Goal: Task Accomplishment & Management: Manage account settings

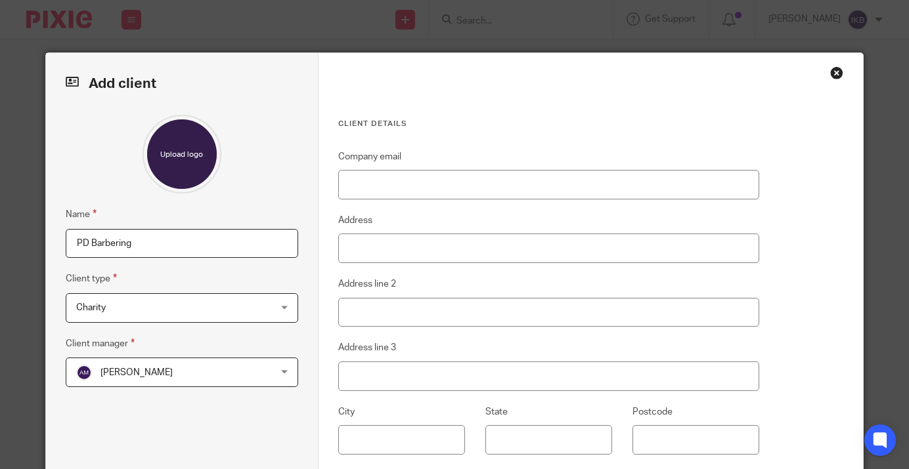
click at [252, 307] on span "Charity" at bounding box center [164, 308] width 177 height 28
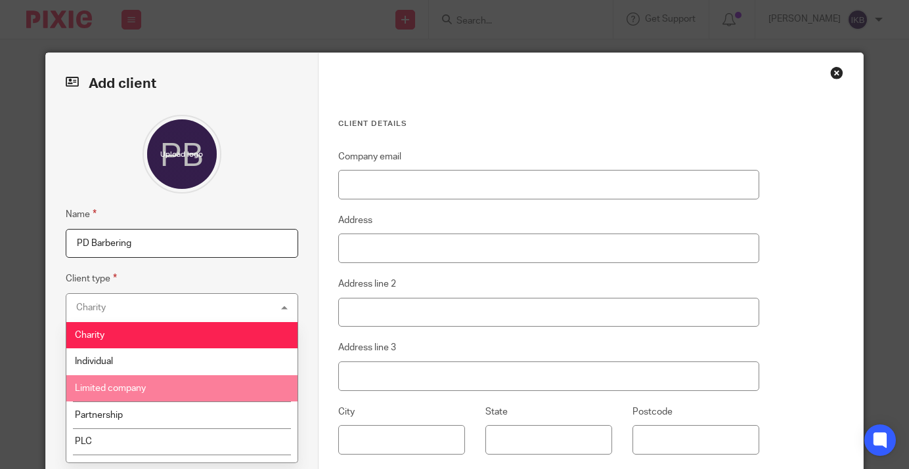
click at [235, 384] on li "Limited company" at bounding box center [181, 389] width 231 height 27
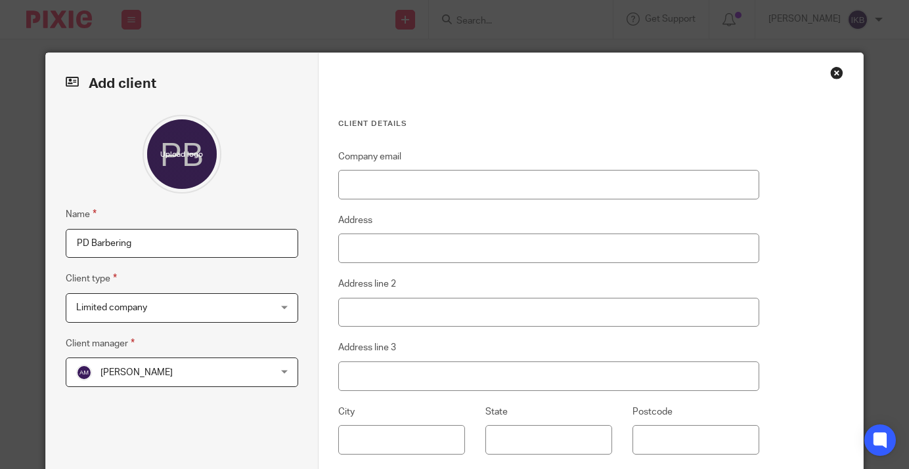
click at [215, 259] on div "Name PD Barbering Client type Limited company Limited company Charity Individua…" at bounding box center [182, 307] width 232 height 385
click at [215, 241] on input "PD Barbering" at bounding box center [182, 244] width 232 height 30
type input "PD Barbering Ltd"
click at [220, 368] on span "Aimee Mclaren" at bounding box center [164, 372] width 177 height 28
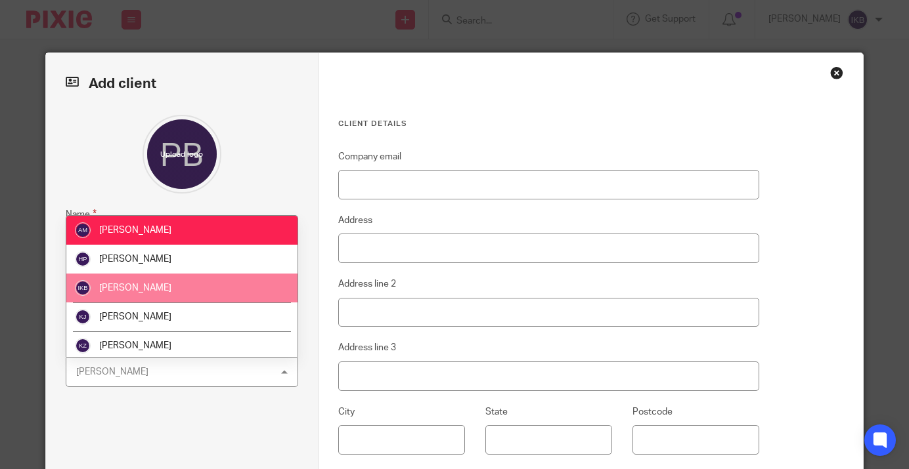
click at [215, 286] on li "[PERSON_NAME]" at bounding box center [181, 288] width 231 height 29
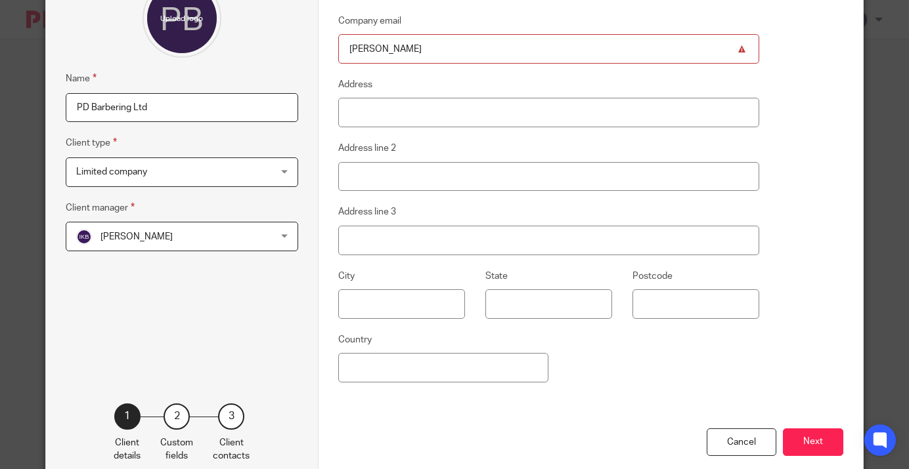
scroll to position [150, 0]
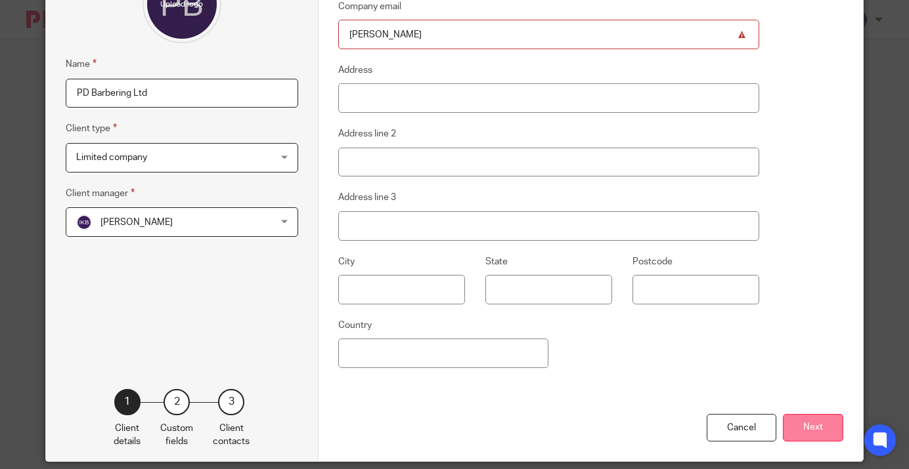
type input "pete"
click at [813, 431] on button "Next" at bounding box center [813, 428] width 60 height 28
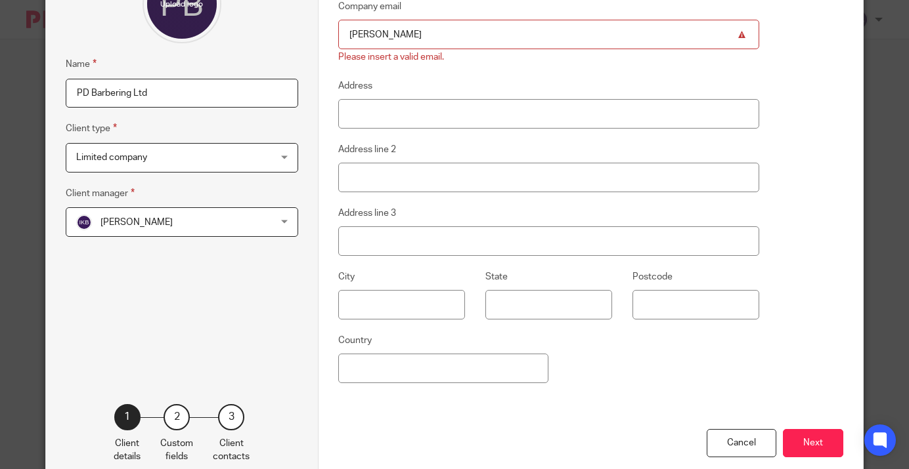
click at [497, 29] on input "pete" at bounding box center [548, 35] width 421 height 30
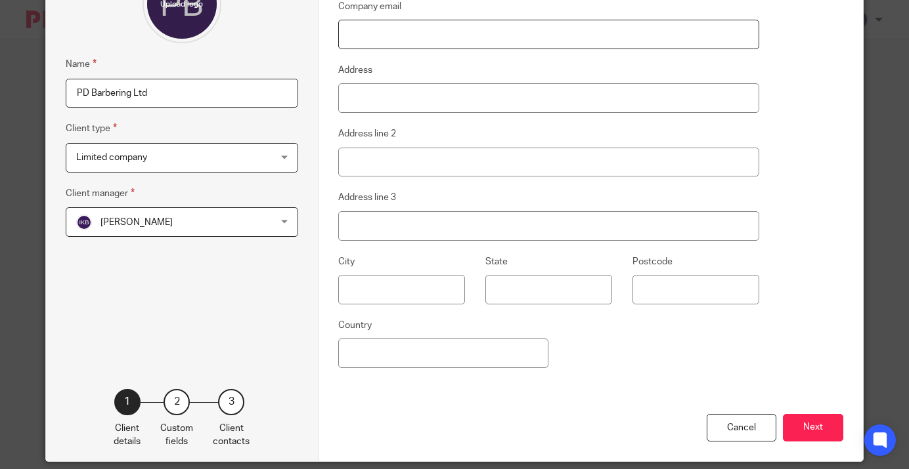
paste input "[EMAIL_ADDRESS][DOMAIN_NAME]"
type input "[EMAIL_ADDRESS][DOMAIN_NAME]"
click at [773, 123] on div "Client details Company email peterdown@hotmail.com Address Address line 2 Addre…" at bounding box center [590, 182] width 544 height 559
click at [815, 438] on button "Next" at bounding box center [813, 428] width 60 height 28
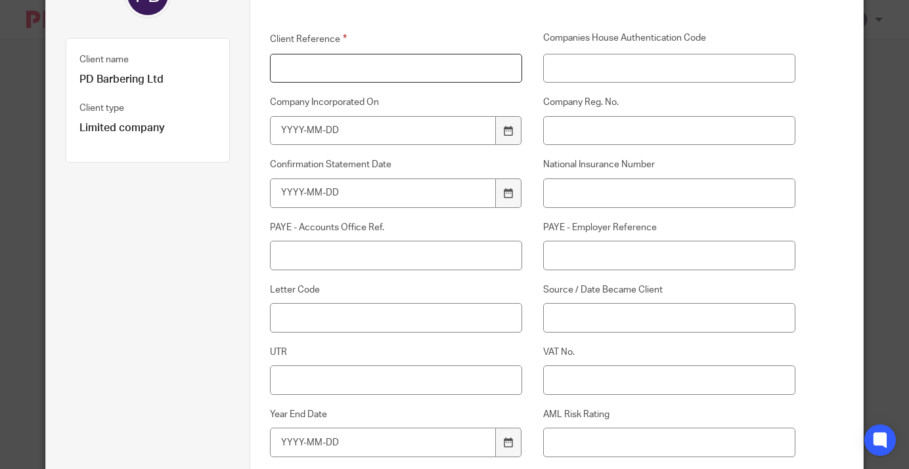
click at [432, 66] on input "Client Reference" at bounding box center [396, 69] width 252 height 30
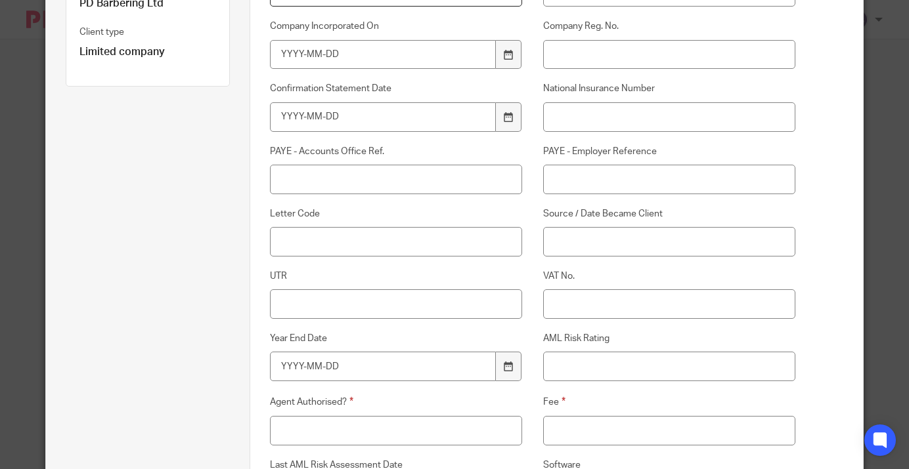
scroll to position [292, 0]
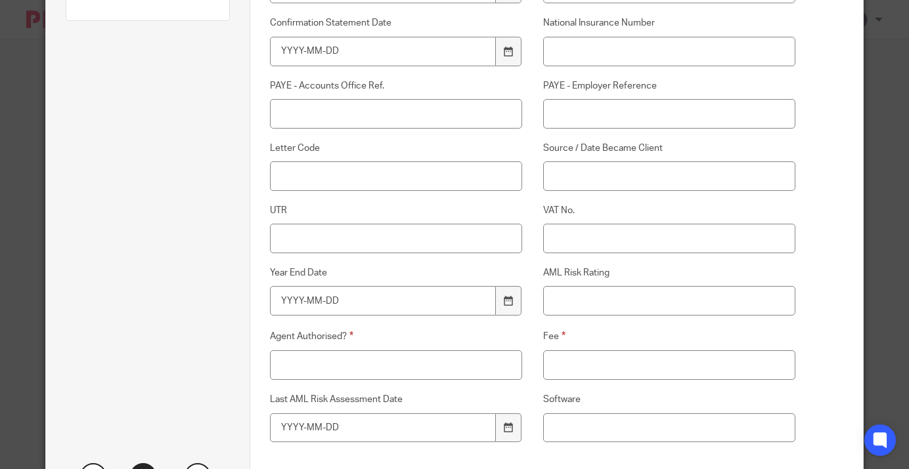
type input "PDB001"
click at [586, 353] on input "Fee" at bounding box center [669, 366] width 252 height 30
type input "..."
click at [382, 354] on input "Agent Authorised?" at bounding box center [396, 366] width 252 height 30
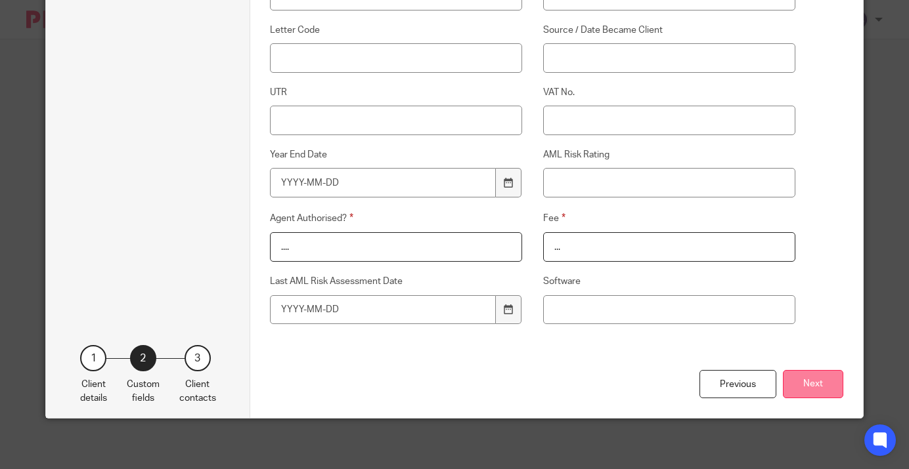
type input "...."
click at [796, 387] on button "Next" at bounding box center [813, 384] width 60 height 28
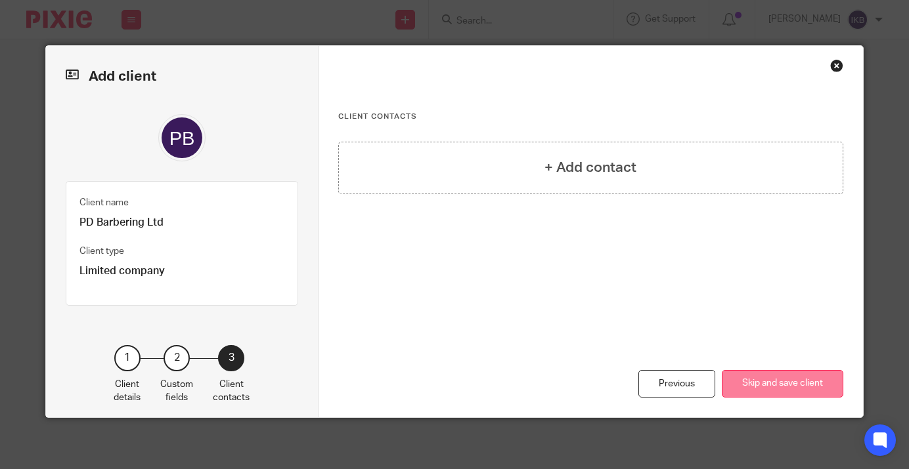
click at [796, 387] on button "Skip and save client" at bounding box center [782, 384] width 121 height 28
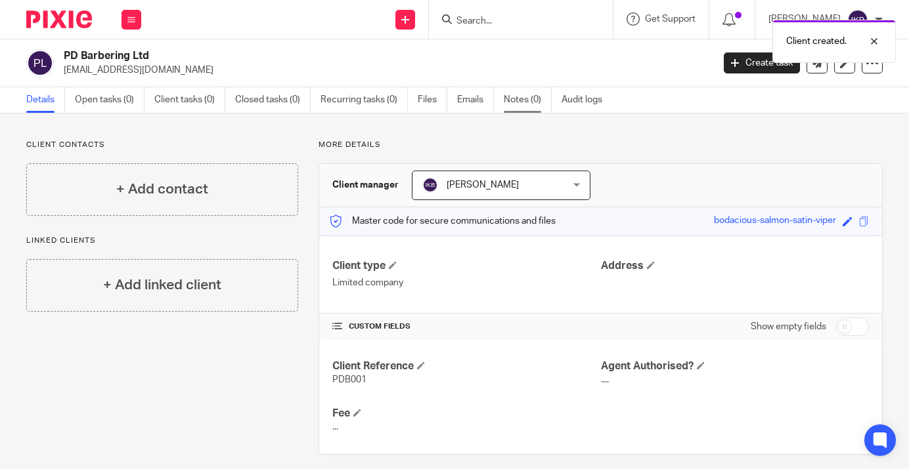
click at [527, 102] on link "Notes (0)" at bounding box center [528, 100] width 48 height 26
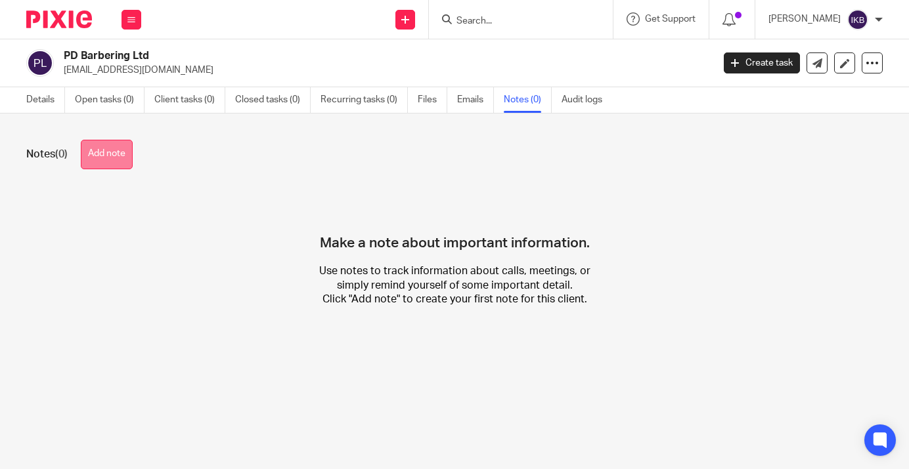
click at [107, 153] on button "Add note" at bounding box center [107, 155] width 52 height 30
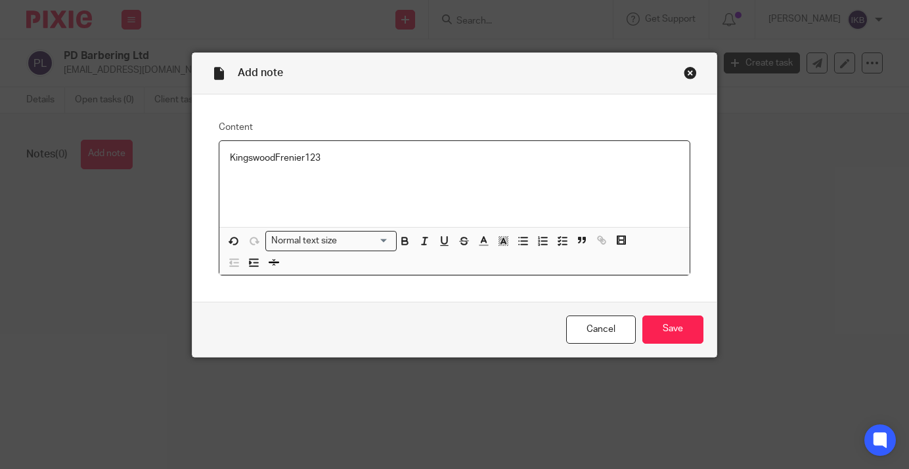
click at [280, 159] on p "KingswoodFrenier123" at bounding box center [454, 158] width 449 height 13
click at [341, 157] on p "Kingswoodfrenier123" at bounding box center [454, 158] width 449 height 13
click at [229, 156] on div "Kingswoodfrenier123" at bounding box center [454, 184] width 470 height 86
click at [700, 334] on input "Save" at bounding box center [672, 330] width 61 height 28
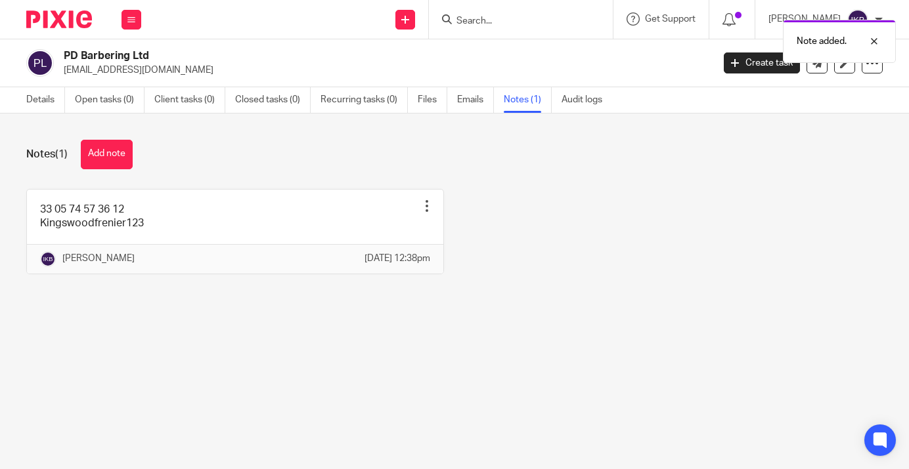
drag, startPoint x: 167, startPoint y: 74, endPoint x: 66, endPoint y: 72, distance: 100.5
click at [66, 72] on p "[EMAIL_ADDRESS][DOMAIN_NAME]" at bounding box center [384, 70] width 640 height 13
copy p "[EMAIL_ADDRESS][DOMAIN_NAME]"
click at [466, 18] on input "Search" at bounding box center [514, 22] width 118 height 12
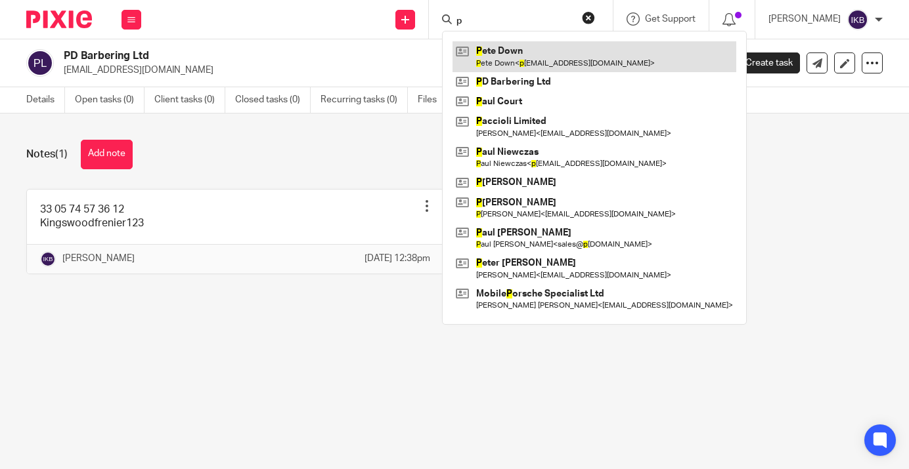
type input "p"
click at [489, 61] on link at bounding box center [594, 56] width 284 height 30
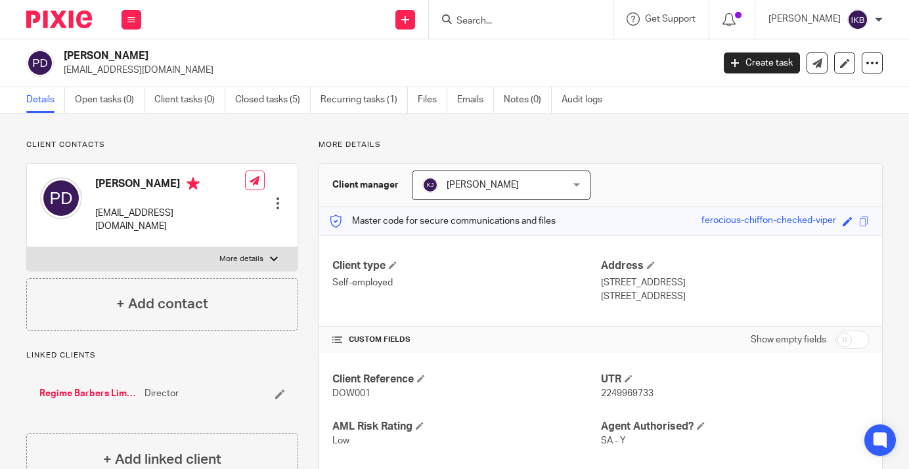
click at [488, 24] on input "Search" at bounding box center [514, 22] width 118 height 12
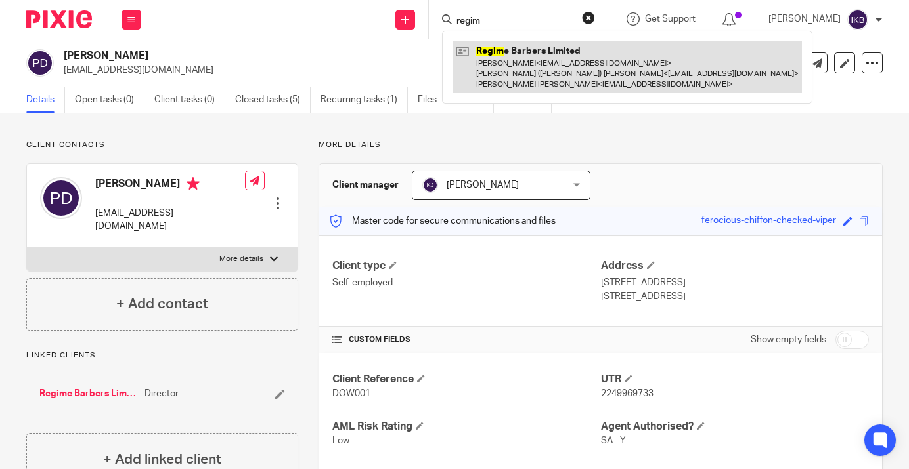
type input "regim"
click at [496, 68] on link at bounding box center [626, 67] width 349 height 52
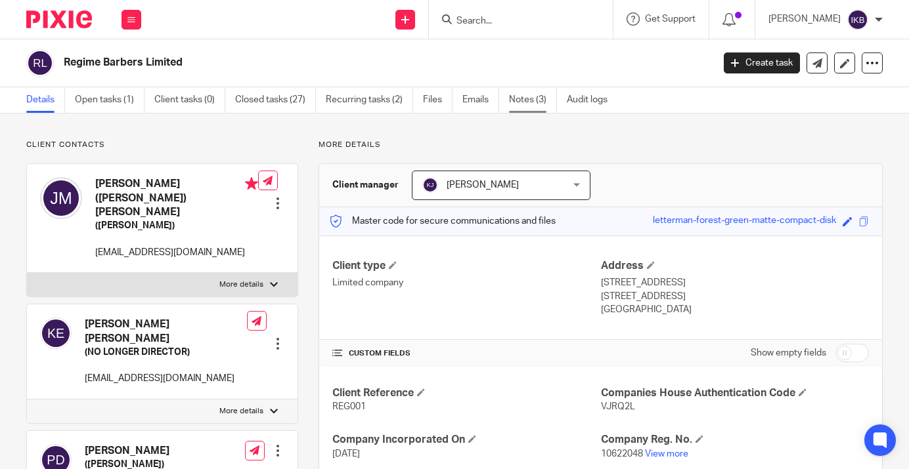
click at [525, 100] on link "Notes (3)" at bounding box center [533, 100] width 48 height 26
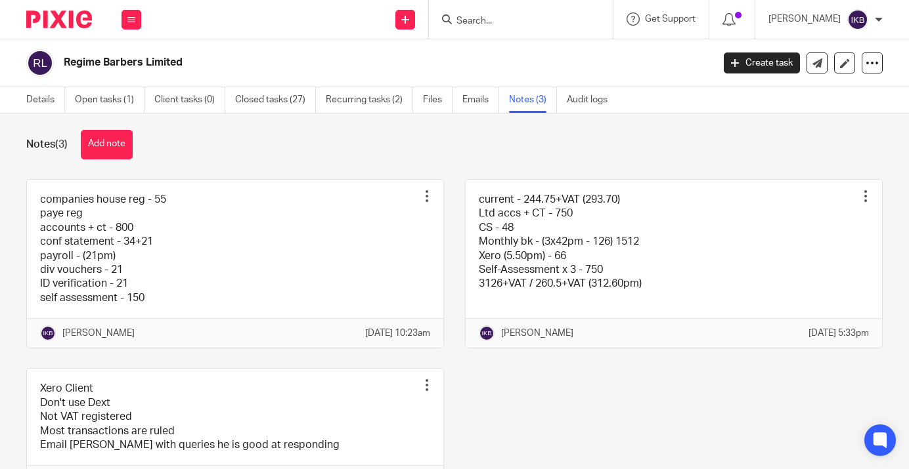
scroll to position [11, 0]
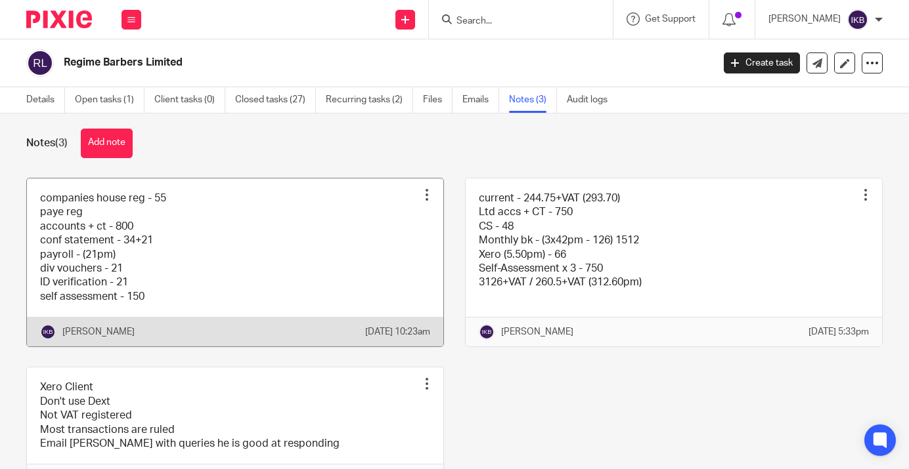
click at [380, 269] on link at bounding box center [235, 263] width 416 height 169
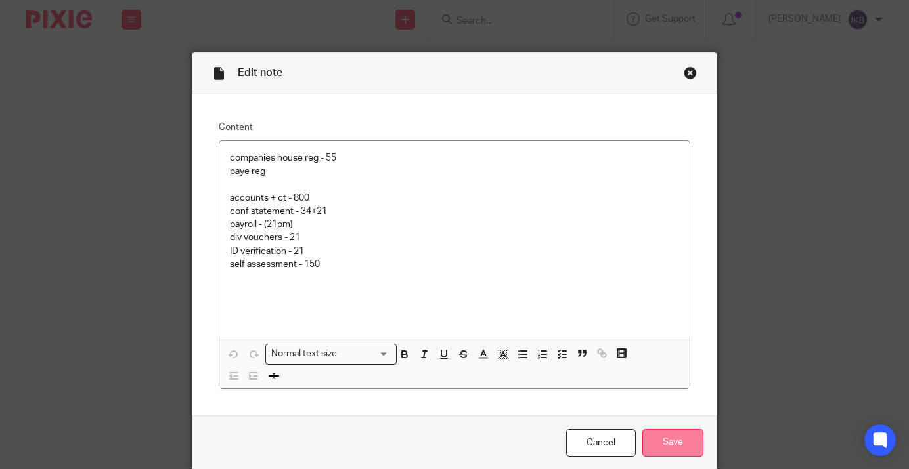
click at [666, 439] on input "Save" at bounding box center [672, 443] width 61 height 28
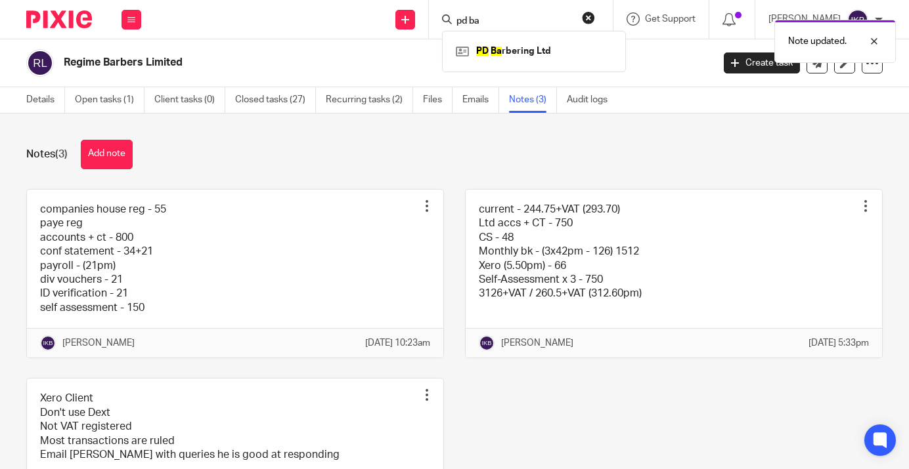
type input "pd ba"
click at [459, 53] on div "Note updated." at bounding box center [674, 38] width 441 height 50
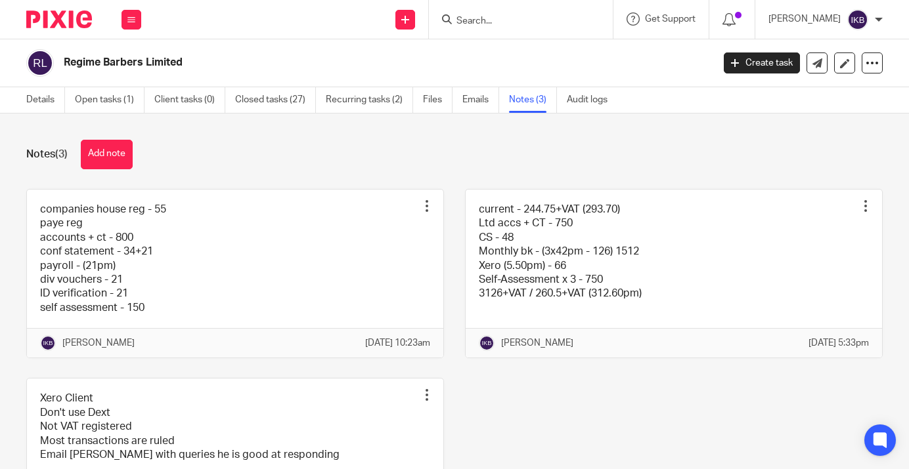
click at [456, 26] on input "Search" at bounding box center [514, 22] width 118 height 12
type input "o"
type input "d"
type input "pd ba"
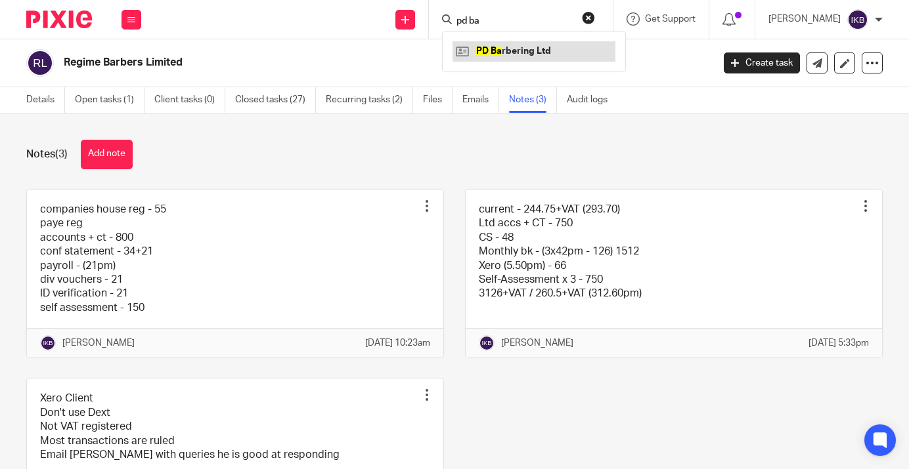
click at [473, 50] on link at bounding box center [533, 51] width 163 height 20
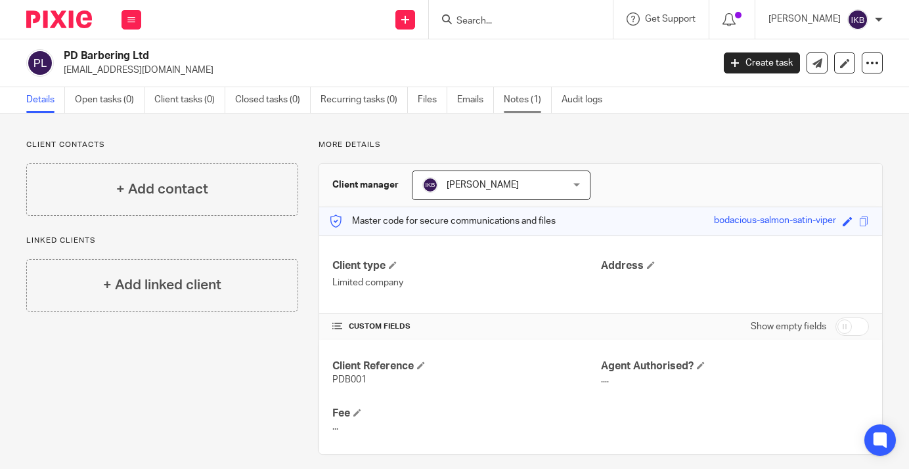
click at [527, 100] on link "Notes (1)" at bounding box center [528, 100] width 48 height 26
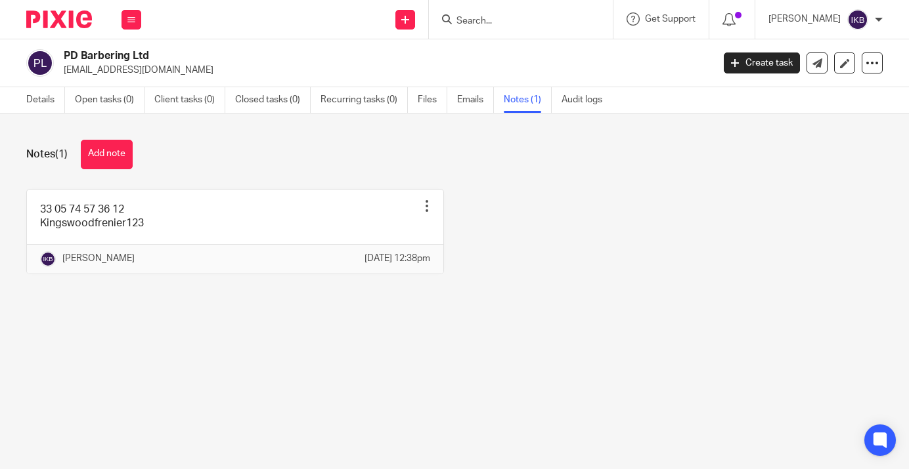
click at [472, 24] on input "Search" at bounding box center [514, 22] width 118 height 12
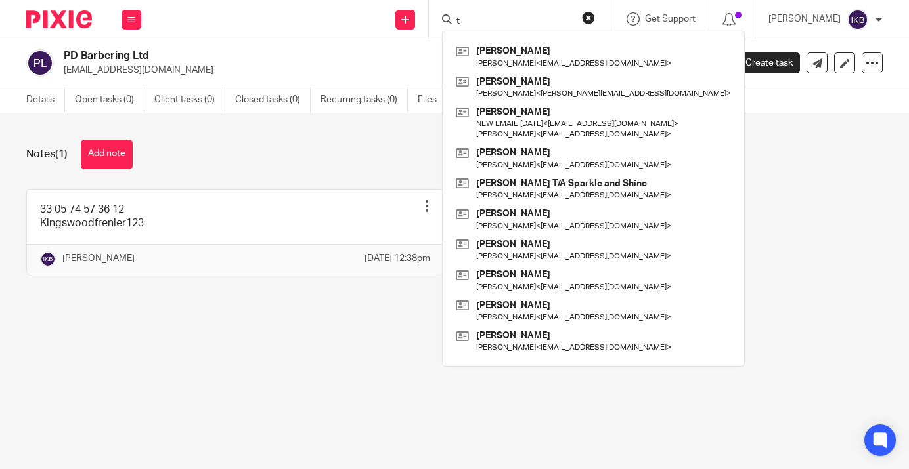
type input "t"
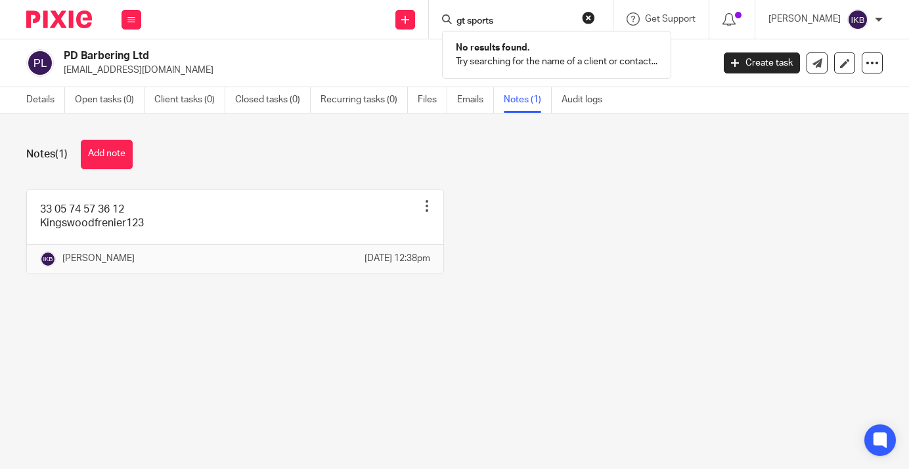
type input "gt sports"
click at [146, 22] on div "Work Email Clients Team Reports Settings" at bounding box center [131, 19] width 46 height 39
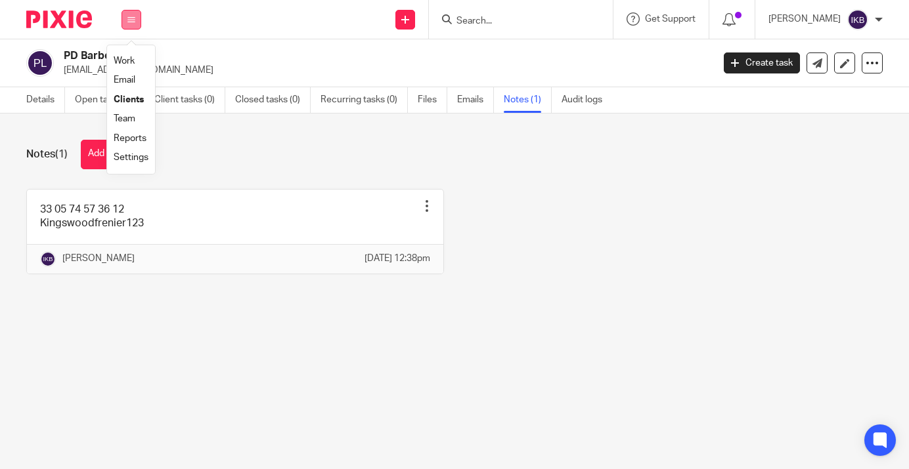
click at [125, 20] on button at bounding box center [131, 20] width 20 height 20
click at [131, 99] on link "Clients" at bounding box center [129, 99] width 30 height 9
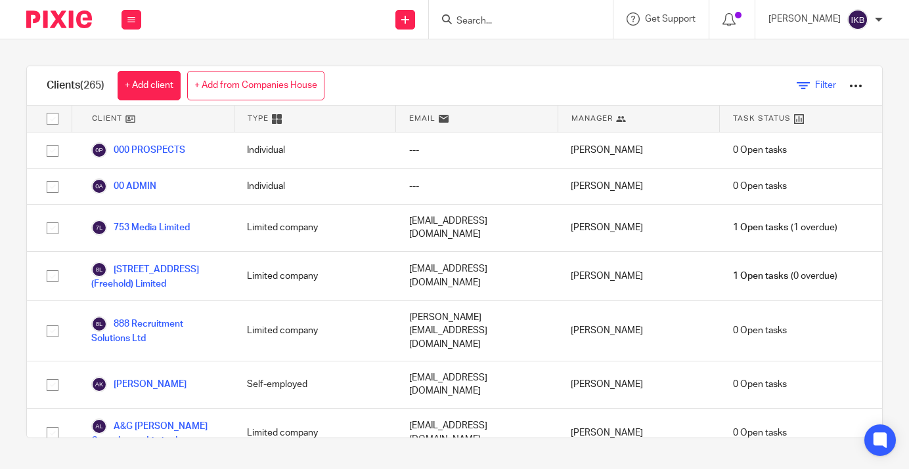
click at [823, 85] on span "Filter" at bounding box center [825, 85] width 21 height 9
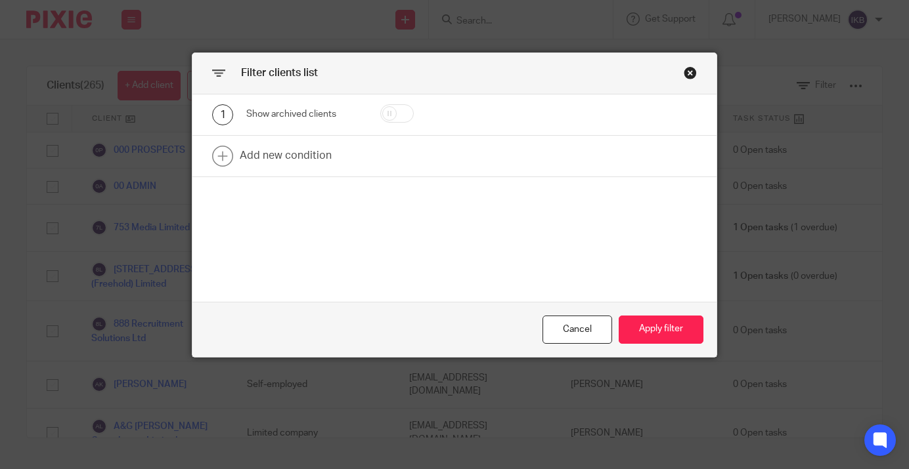
click at [395, 108] on input "checkbox" at bounding box center [396, 113] width 33 height 18
checkbox input "true"
click at [659, 324] on button "Apply filter" at bounding box center [660, 330] width 85 height 28
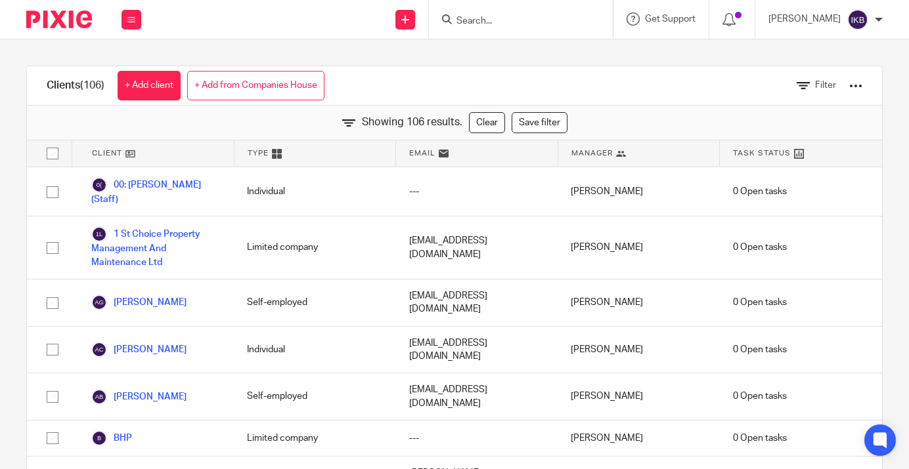
click at [464, 21] on input "Search" at bounding box center [514, 22] width 118 height 12
type input "g"
click at [406, 47] on div "Clients (106) + Add client + Add from Companies House Filter Showing 106 result…" at bounding box center [454, 254] width 909 height 430
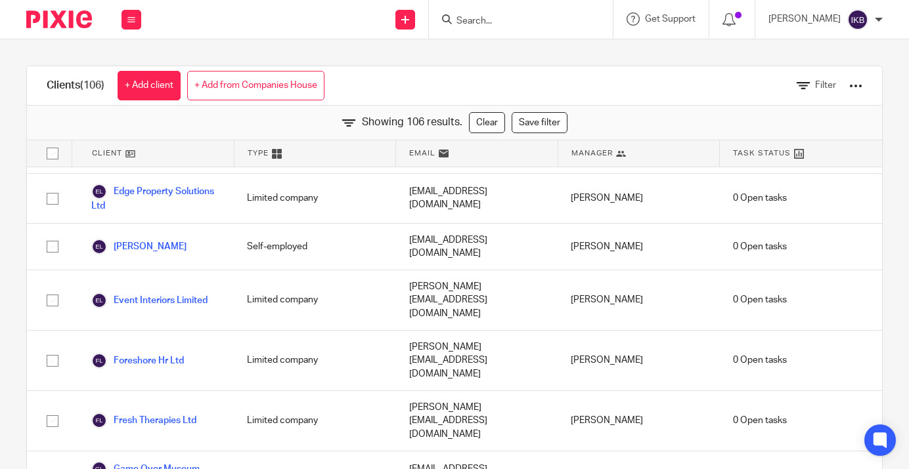
scroll to position [1414, 0]
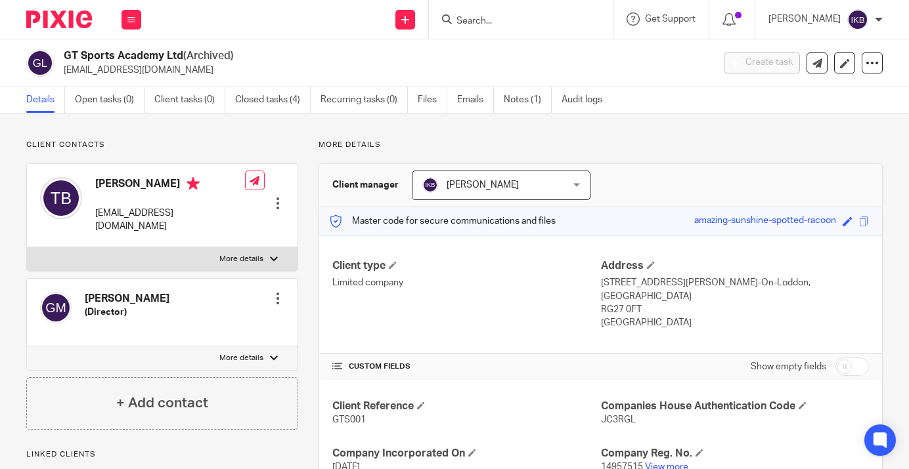
click at [520, 108] on link "Notes (1)" at bounding box center [528, 100] width 48 height 26
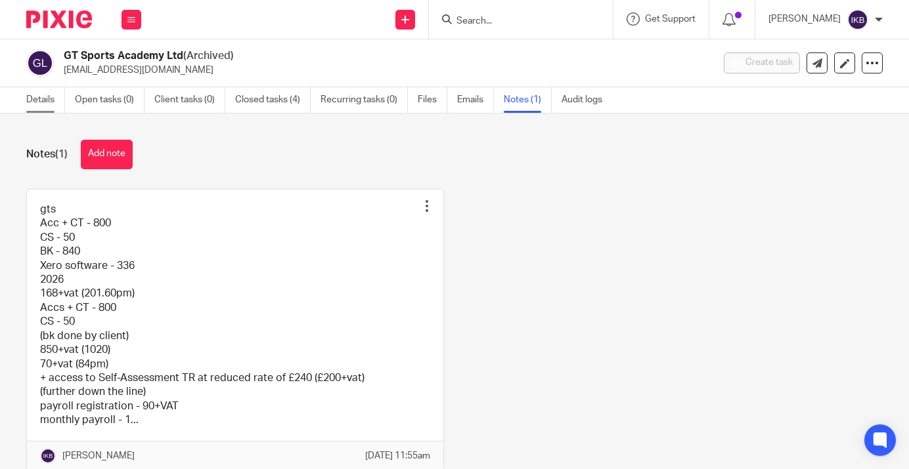
click at [37, 101] on link "Details" at bounding box center [45, 100] width 39 height 26
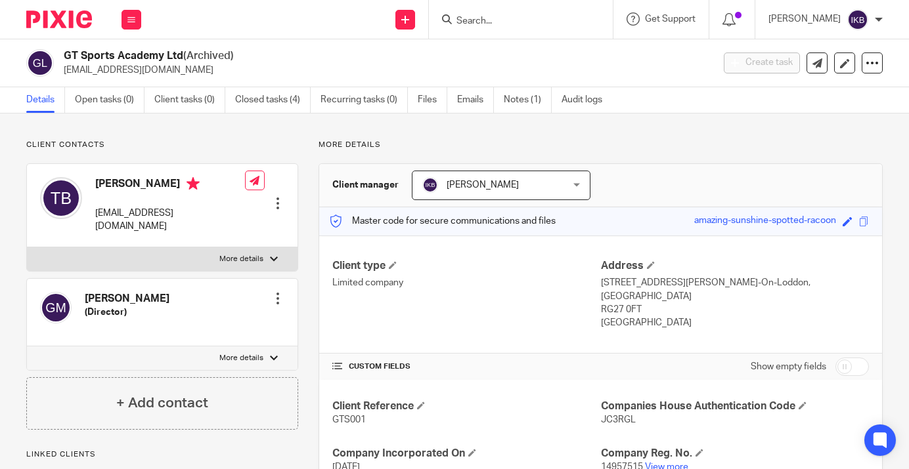
scroll to position [-1, 0]
click at [455, 17] on input "Search" at bounding box center [514, 22] width 118 height 12
type input "PD B"
click at [475, 53] on link at bounding box center [533, 51] width 163 height 20
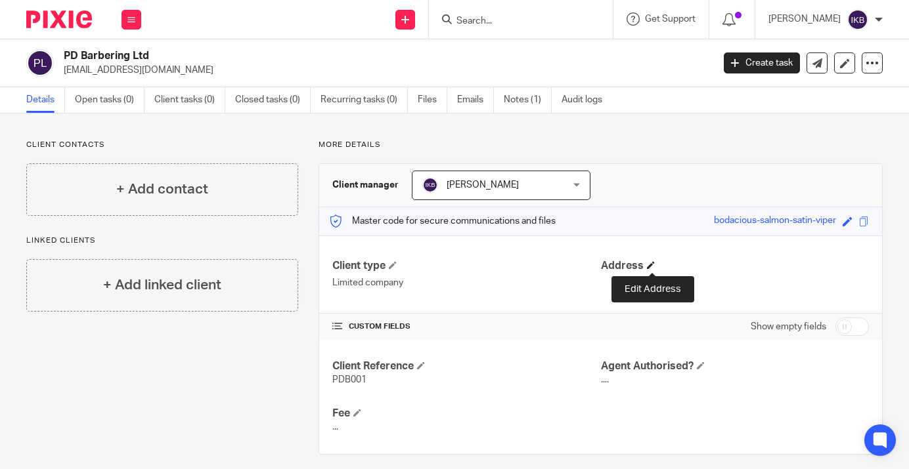
click at [650, 263] on span at bounding box center [651, 265] width 8 height 8
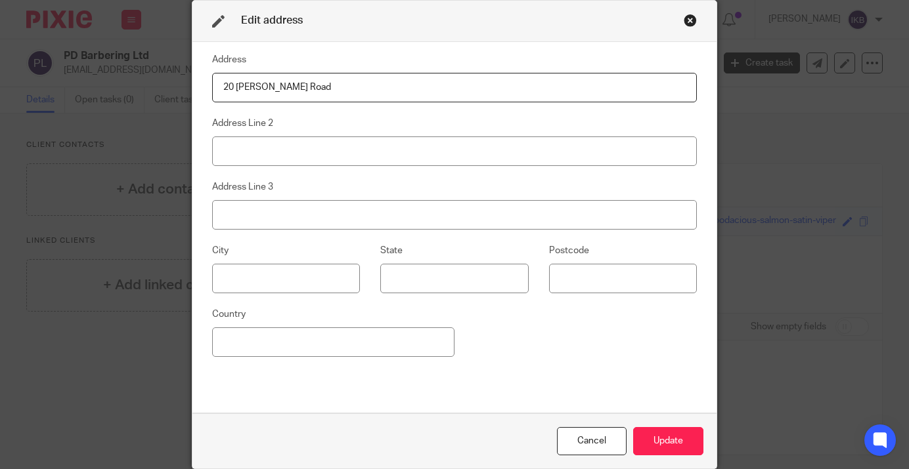
type input "20 [PERSON_NAME] Road"
type input "a"
type input "Andover"
click at [347, 327] on fieldset "Country" at bounding box center [333, 332] width 242 height 51
type input "e"
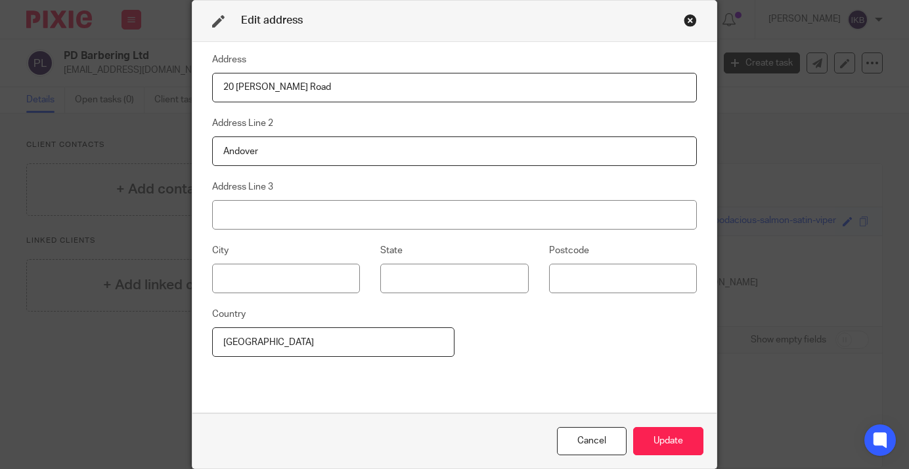
type input "[GEOGRAPHIC_DATA]"
click at [615, 254] on fieldset "Postcode" at bounding box center [613, 268] width 168 height 51
type input "SP10 3QB"
click at [647, 449] on button "Update" at bounding box center [668, 441] width 70 height 28
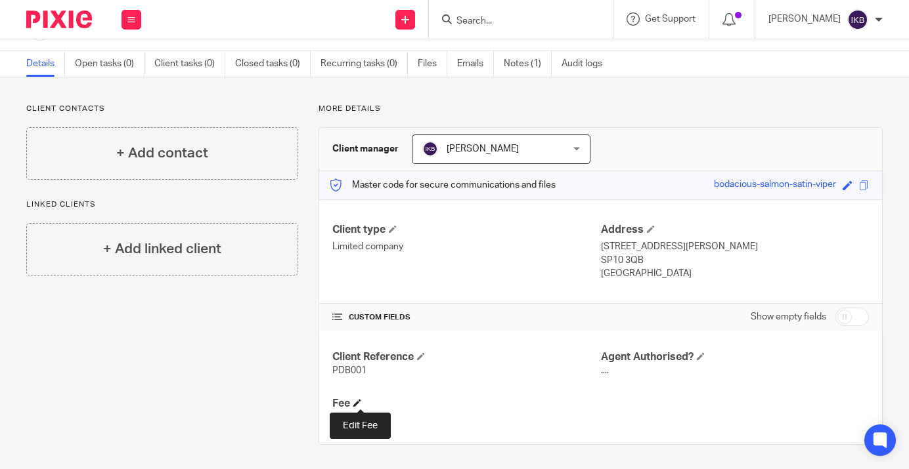
click at [358, 406] on span at bounding box center [357, 403] width 8 height 8
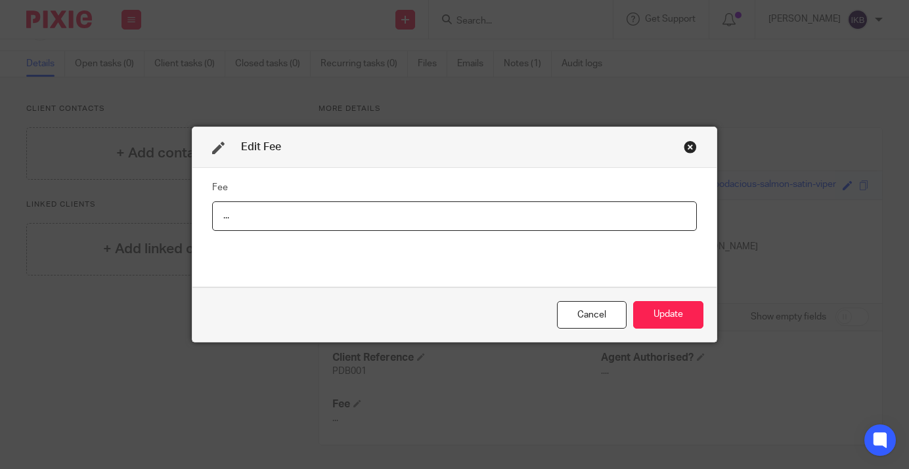
click at [300, 212] on input "..." at bounding box center [454, 217] width 485 height 30
type input "DD"
click at [663, 300] on div "Cancel Update" at bounding box center [454, 315] width 524 height 55
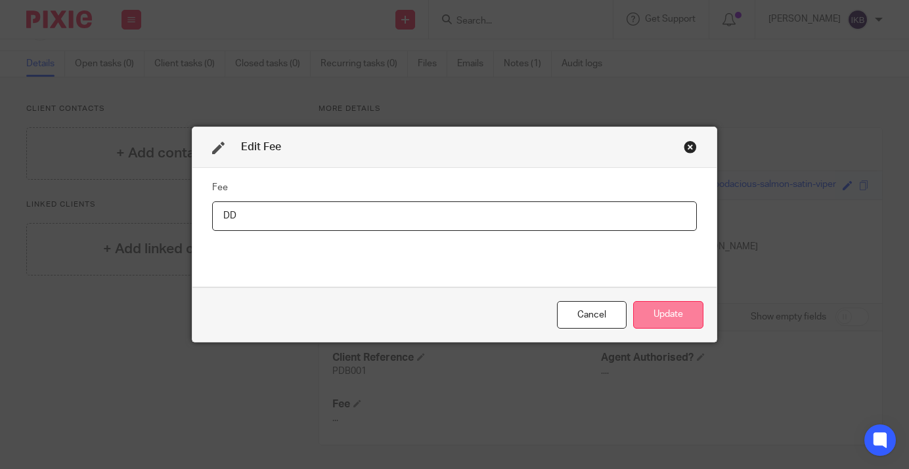
click at [666, 310] on button "Update" at bounding box center [668, 315] width 70 height 28
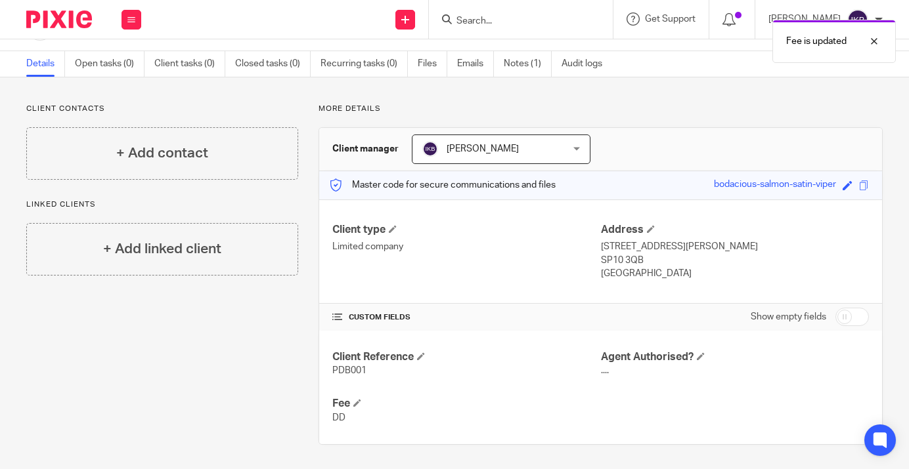
scroll to position [22, 0]
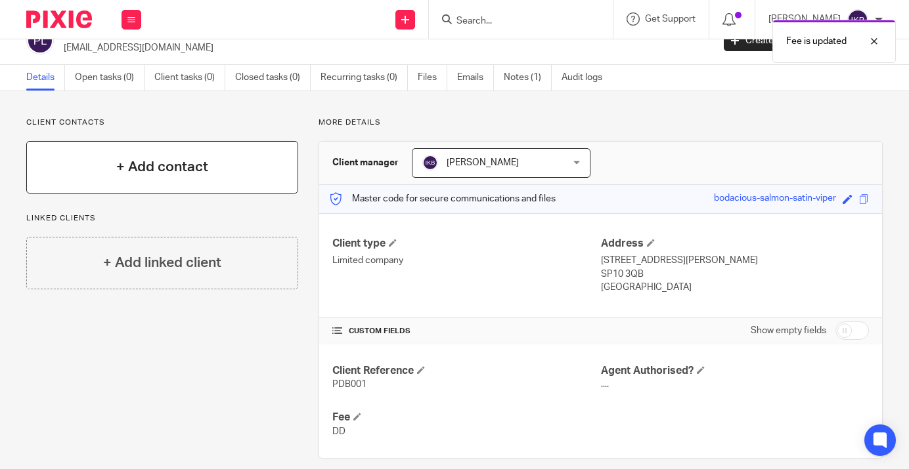
click at [239, 174] on div "+ Add contact" at bounding box center [162, 167] width 272 height 53
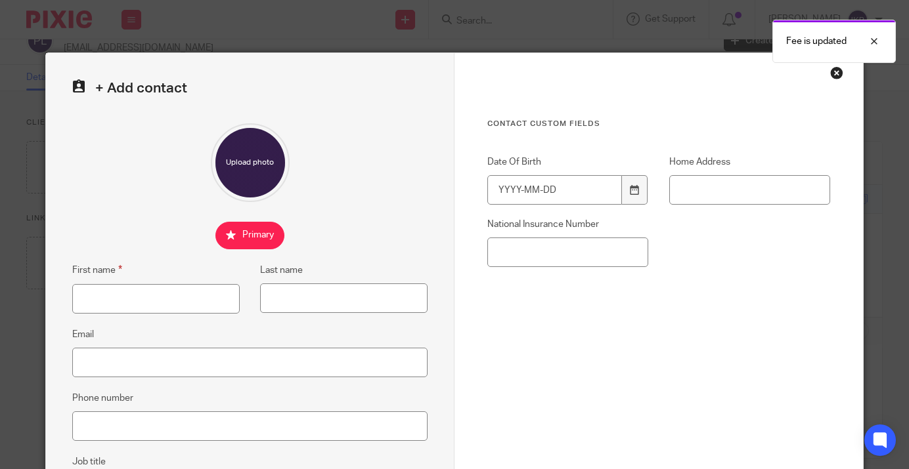
click at [180, 280] on div "First name" at bounding box center [155, 274] width 167 height 22
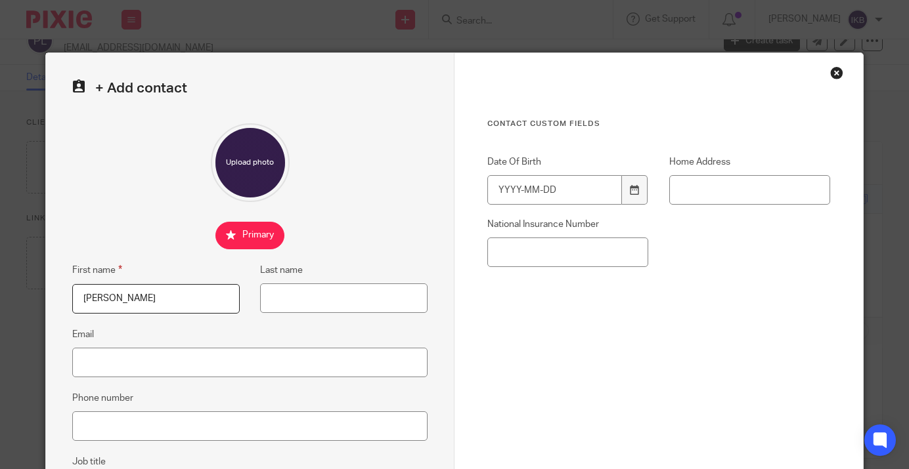
type input "Pete"
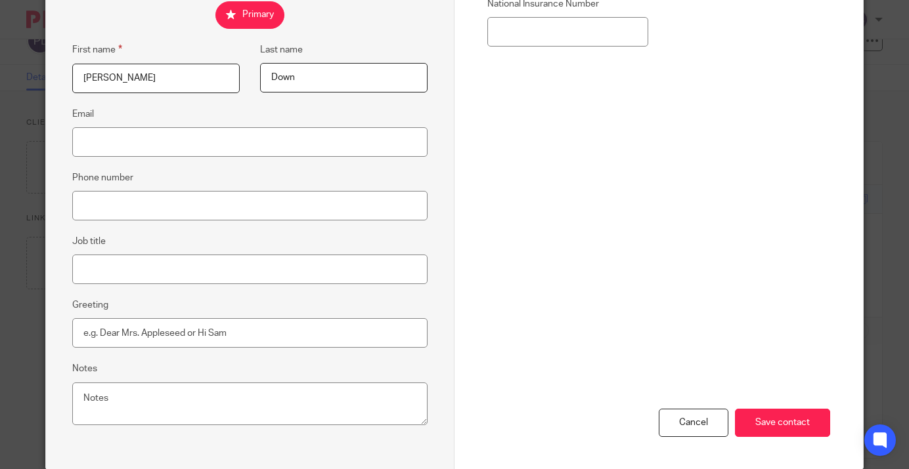
scroll to position [238, 0]
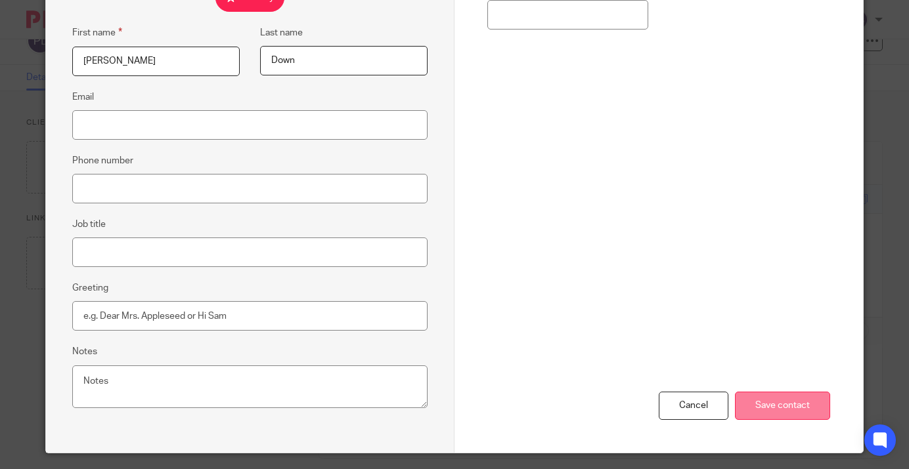
type input "Down"
click at [760, 409] on input "Save contact" at bounding box center [782, 406] width 95 height 28
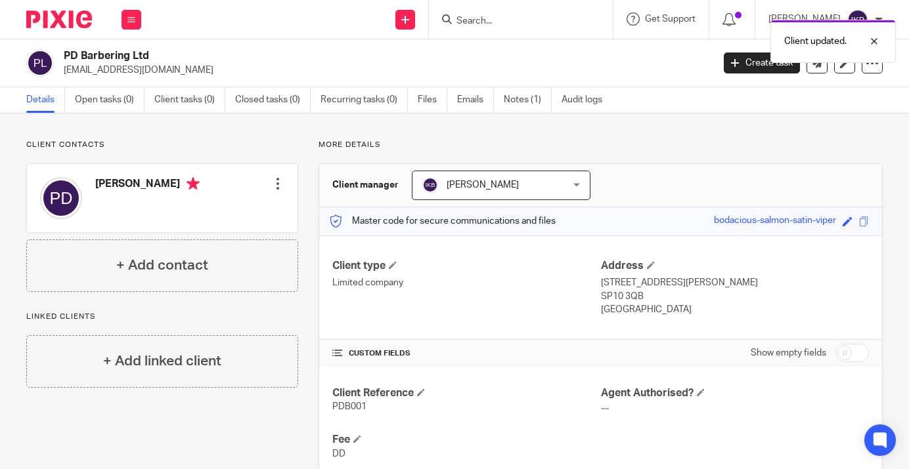
click at [64, 71] on p "[EMAIL_ADDRESS][DOMAIN_NAME]" at bounding box center [384, 70] width 640 height 13
click at [278, 190] on div at bounding box center [277, 183] width 13 height 13
click at [194, 215] on link "Edit contact" at bounding box center [218, 213] width 125 height 19
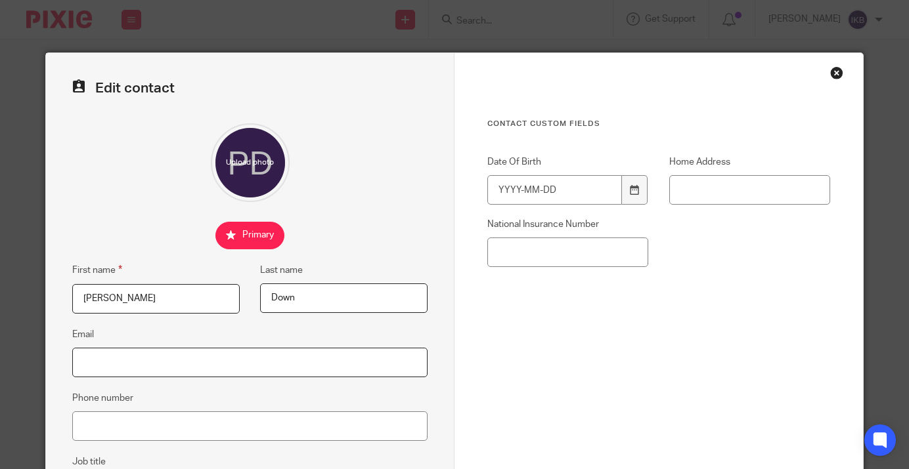
scroll to position [96, 0]
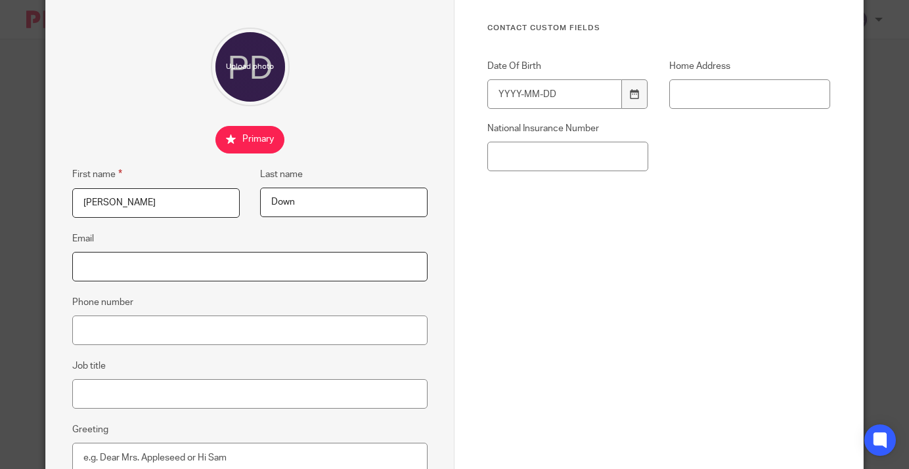
paste input "[EMAIL_ADDRESS][DOMAIN_NAME]"
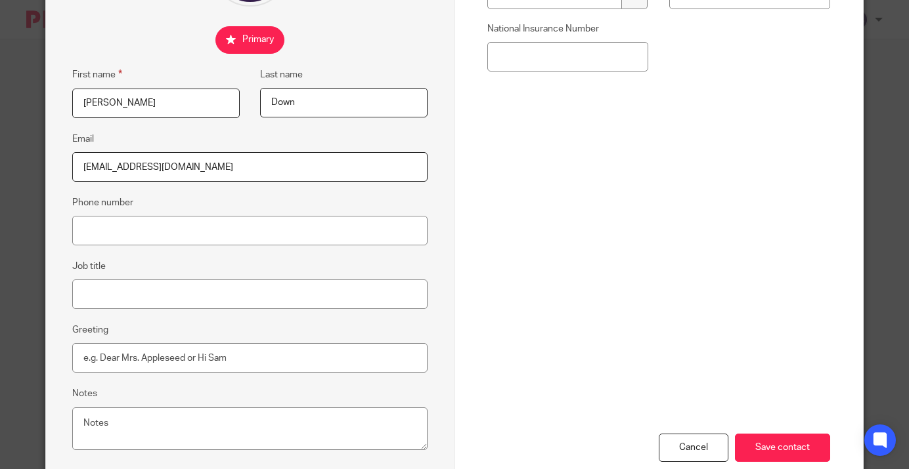
scroll to position [226, 0]
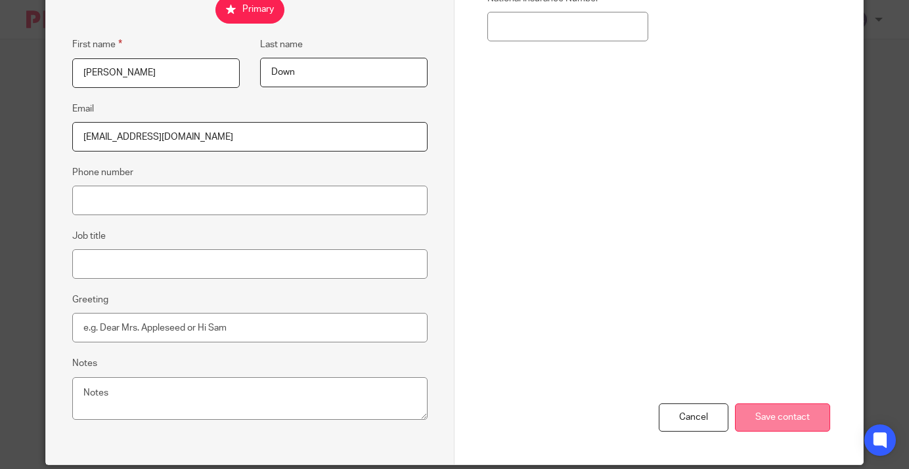
type input "[EMAIL_ADDRESS][DOMAIN_NAME]"
click at [784, 419] on input "Save contact" at bounding box center [782, 418] width 95 height 28
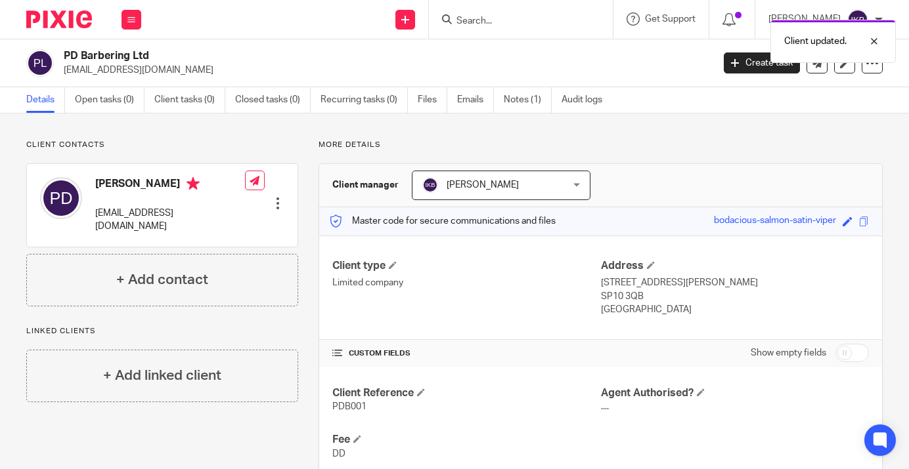
click at [466, 18] on div "Client updated." at bounding box center [674, 38] width 441 height 50
click at [455, 22] on input "Search" at bounding box center [514, 22] width 118 height 12
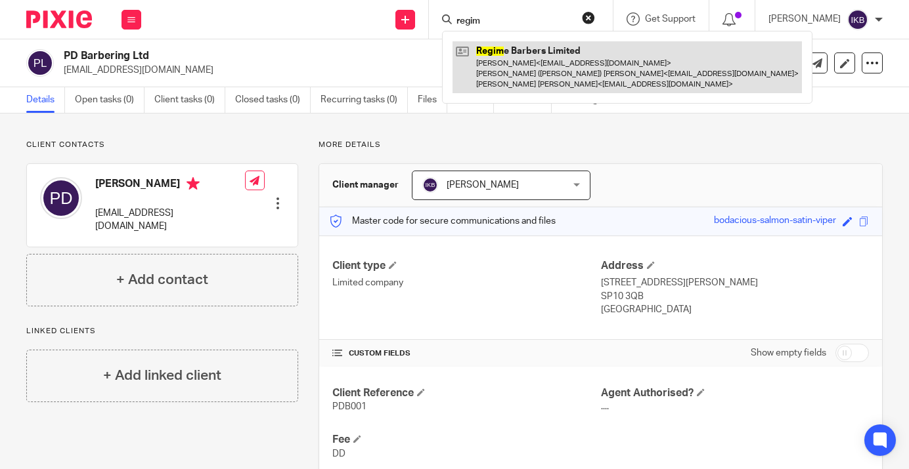
type input "regim"
click at [452, 43] on link at bounding box center [626, 67] width 349 height 52
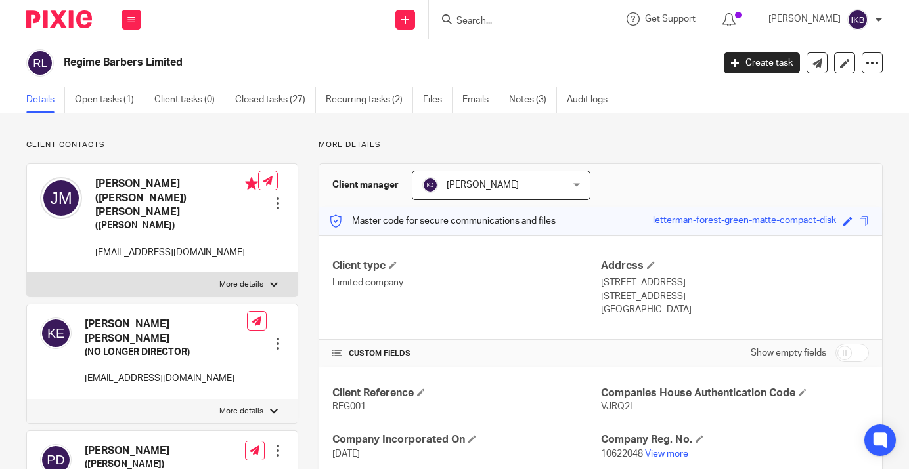
scroll to position [10, 0]
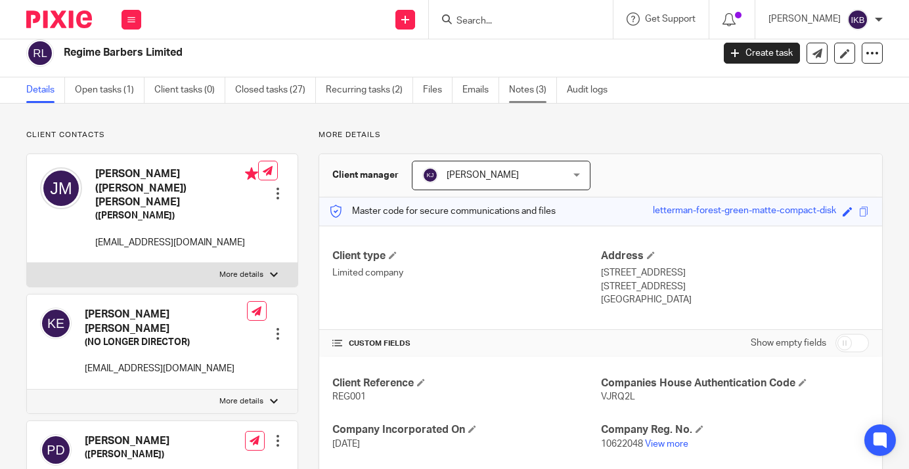
click at [528, 95] on link "Notes (3)" at bounding box center [533, 90] width 48 height 26
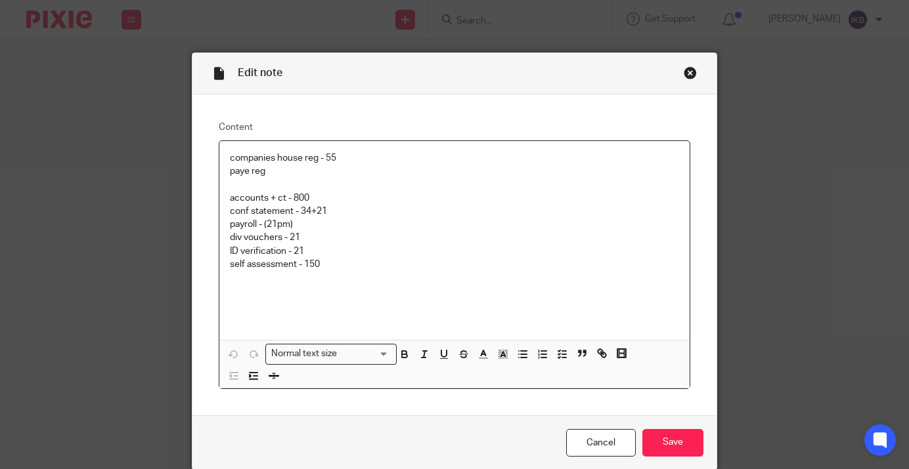
click at [221, 152] on div "companies house reg - 55 paye reg accounts + ct - 800 conf statement - 34+21 pa…" at bounding box center [454, 240] width 470 height 199
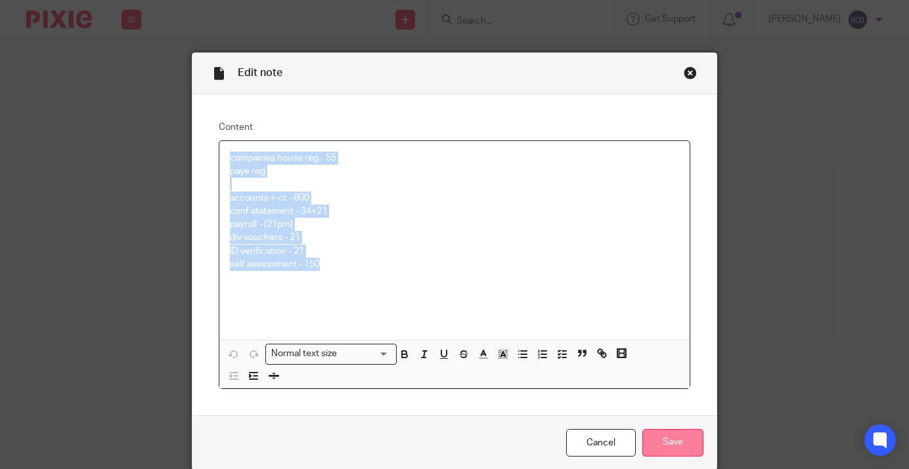
click at [660, 436] on input "Save" at bounding box center [672, 443] width 61 height 28
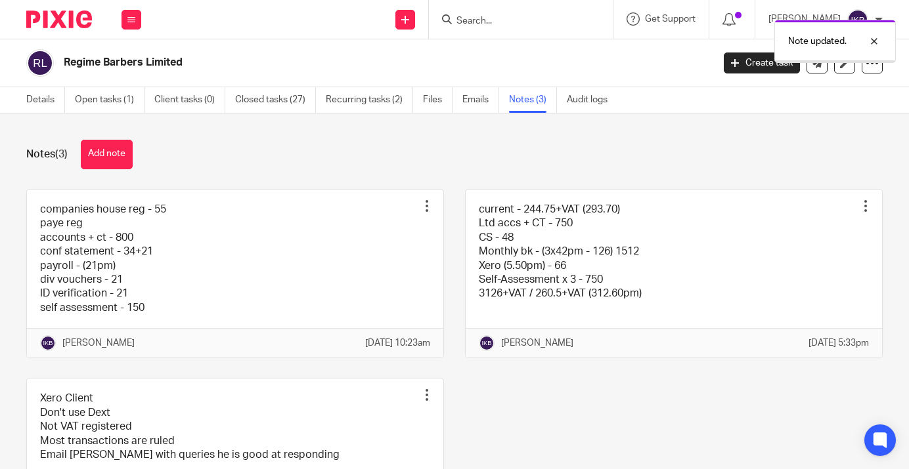
click at [455, 16] on input "Search" at bounding box center [514, 22] width 118 height 12
type input "pd ba"
click at [463, 54] on div "Note updated." at bounding box center [674, 38] width 441 height 50
click at [465, 24] on input "Search" at bounding box center [514, 22] width 118 height 12
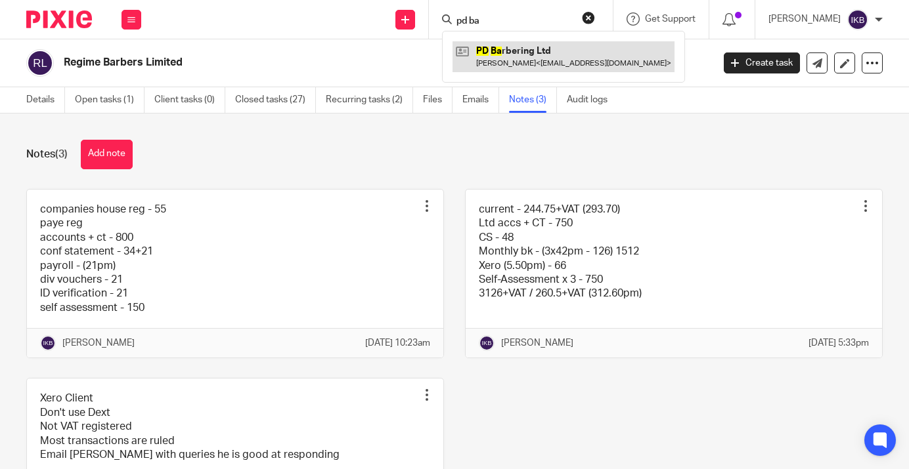
type input "pd ba"
click at [509, 62] on link at bounding box center [563, 56] width 222 height 30
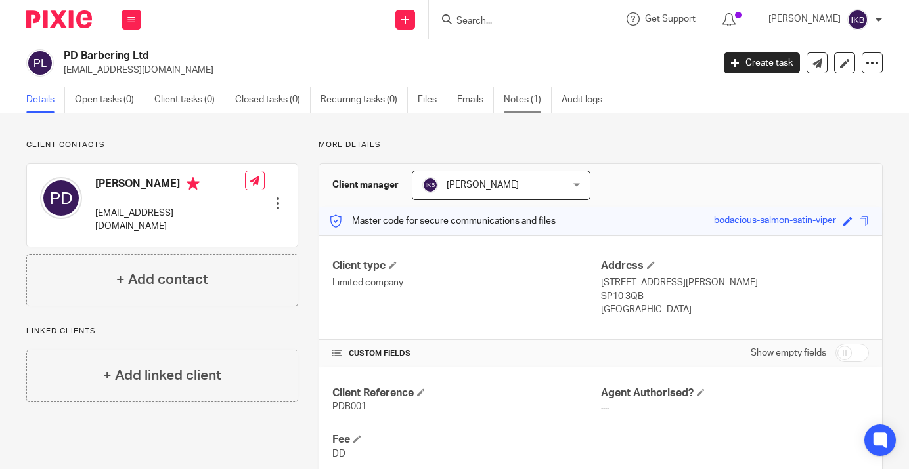
click at [527, 100] on link "Notes (1)" at bounding box center [528, 100] width 48 height 26
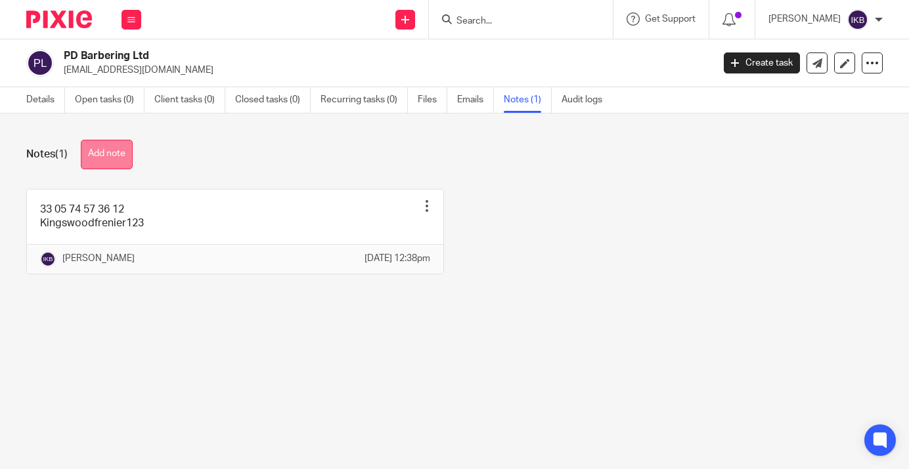
click at [117, 158] on button "Add note" at bounding box center [107, 155] width 52 height 30
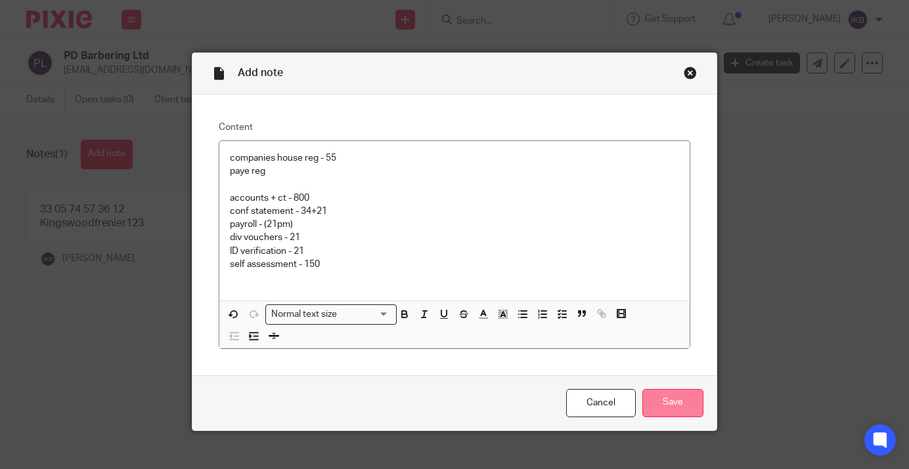
click at [659, 399] on input "Save" at bounding box center [672, 403] width 61 height 28
